Goal: Task Accomplishment & Management: Manage account settings

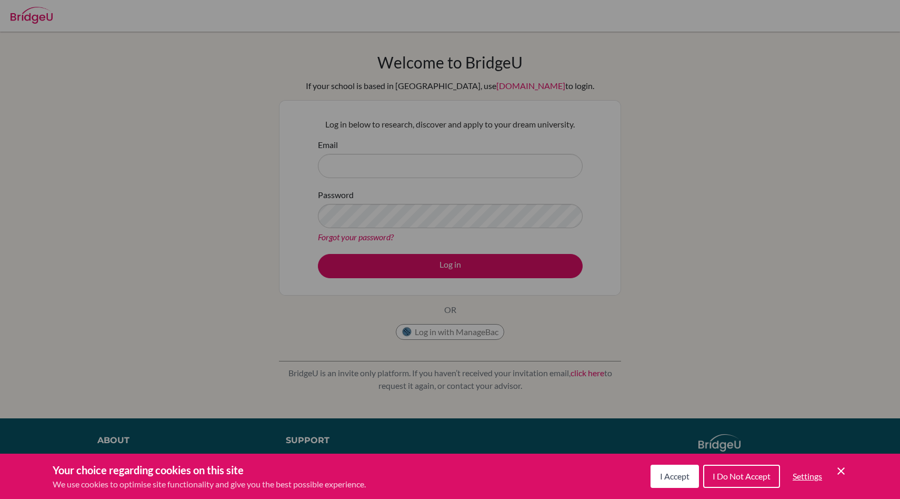
click at [661, 473] on span "I Accept" at bounding box center [674, 476] width 29 height 10
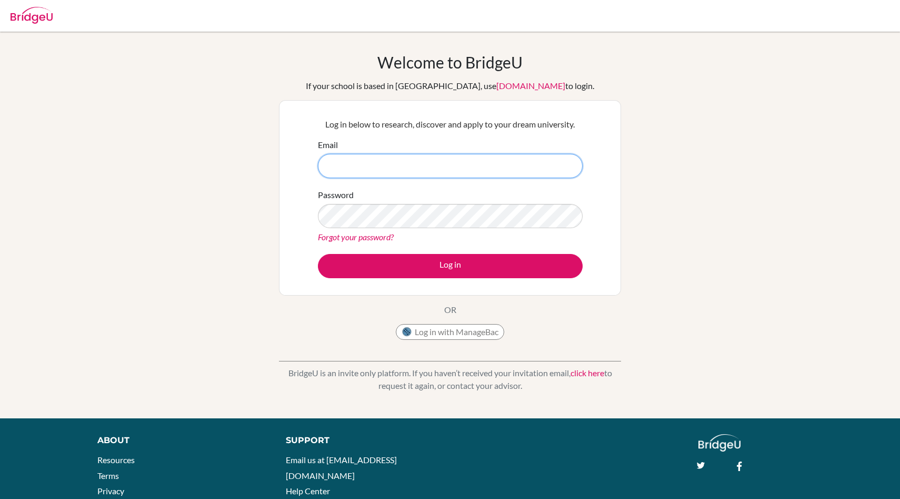
click at [412, 168] on input "Email" at bounding box center [450, 166] width 265 height 24
type input "[EMAIL_ADDRESS][DOMAIN_NAME]"
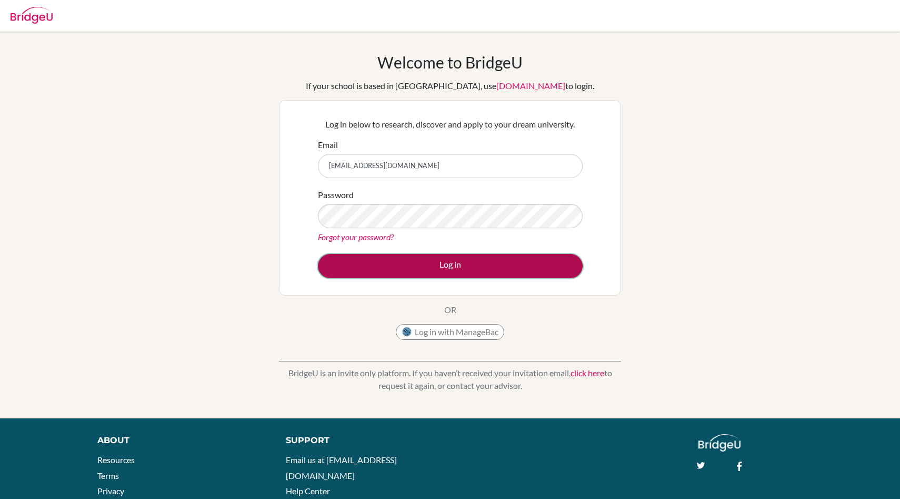
click at [419, 268] on button "Log in" at bounding box center [450, 266] width 265 height 24
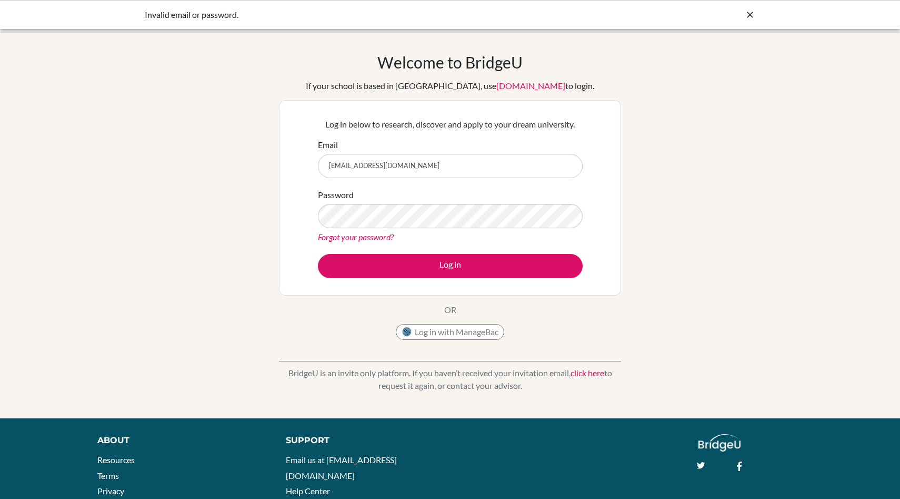
click at [587, 370] on link "click here" at bounding box center [588, 373] width 34 height 10
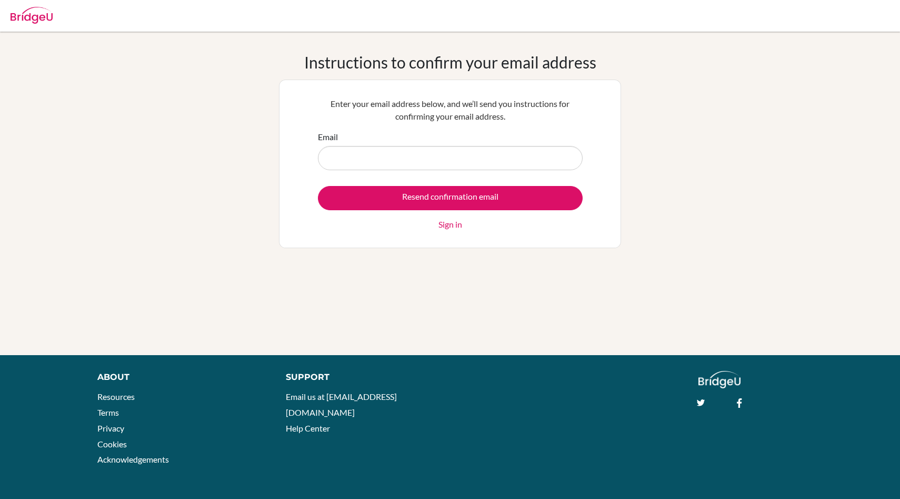
click at [449, 226] on link "Sign in" at bounding box center [451, 224] width 24 height 13
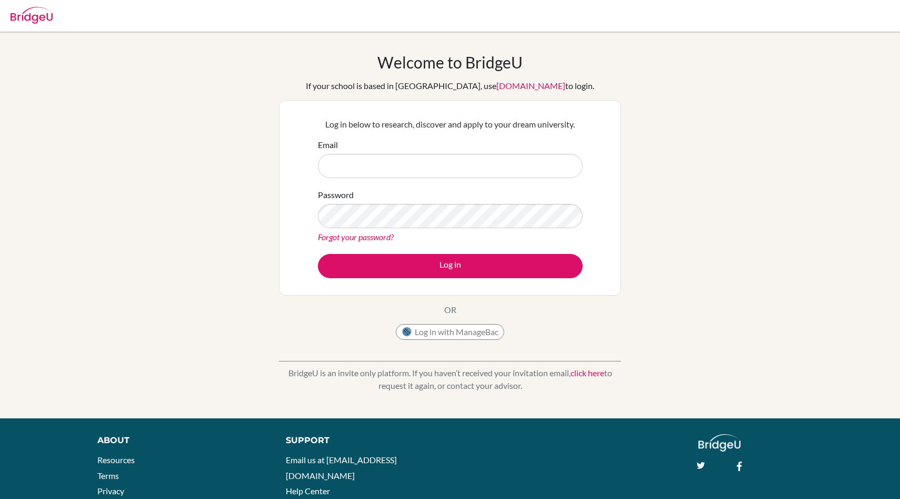
click at [19, 13] on img at bounding box center [32, 15] width 42 height 17
click at [18, 5] on div at bounding box center [32, 14] width 42 height 32
